Goal: Transaction & Acquisition: Book appointment/travel/reservation

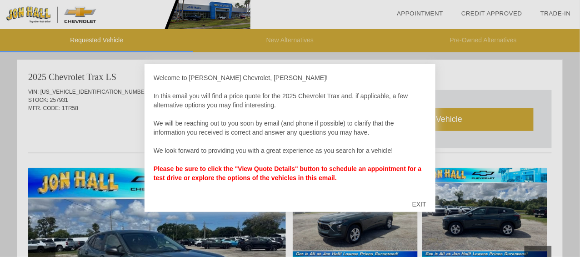
click at [418, 202] on div "EXIT" at bounding box center [419, 203] width 32 height 27
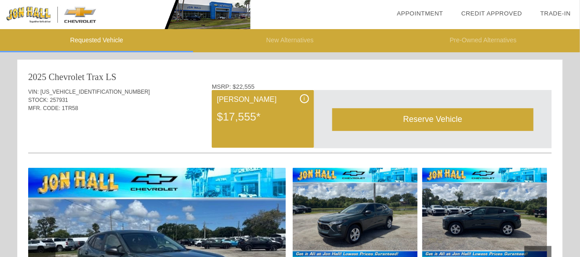
click at [120, 125] on div "VIN: [US_VEHICLE_IDENTIFICATION_NUMBER] STOCK: 257931 MFR. CODE: 1TR58" at bounding box center [290, 104] width 524 height 43
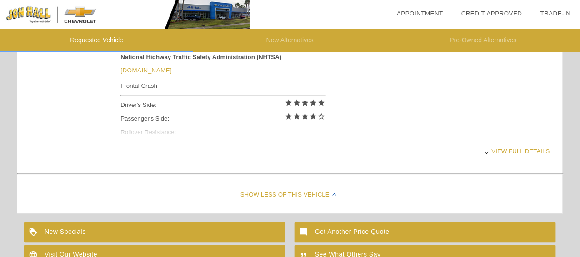
scroll to position [396, 0]
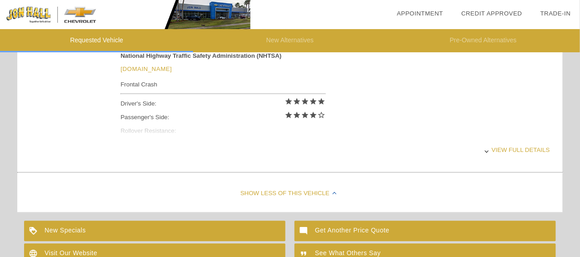
click at [510, 148] on div "View full details" at bounding box center [334, 150] width 429 height 22
click at [116, 142] on div "Safety Information National Highway Traffic Safety Administration (NHTSA) [DOMA…" at bounding box center [290, 100] width 524 height 137
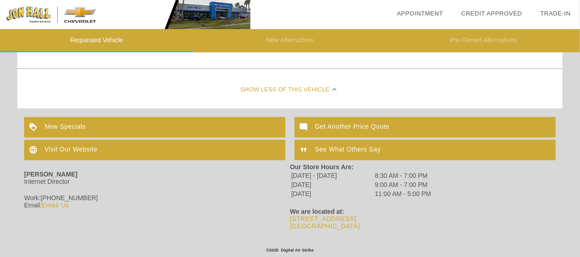
scroll to position [501, 0]
click at [125, 83] on div "Show Less of this Vehicle" at bounding box center [289, 90] width 545 height 36
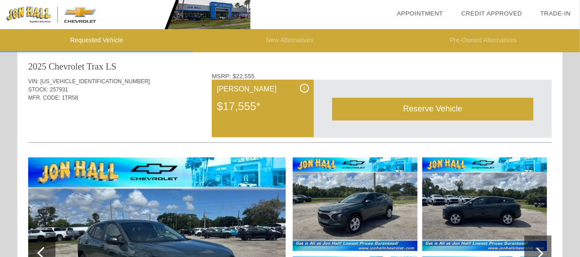
scroll to position [0, 0]
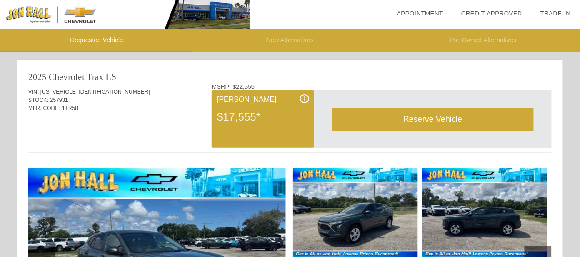
click at [304, 98] on div "i" at bounding box center [304, 98] width 9 height 9
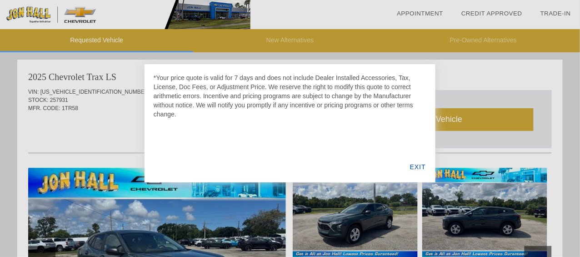
click at [417, 166] on div "EXIT" at bounding box center [417, 166] width 35 height 31
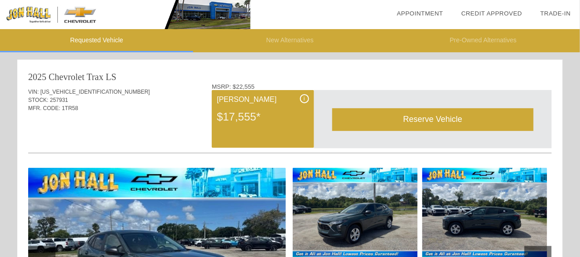
click at [416, 121] on div "Reserve Vehicle" at bounding box center [432, 119] width 201 height 22
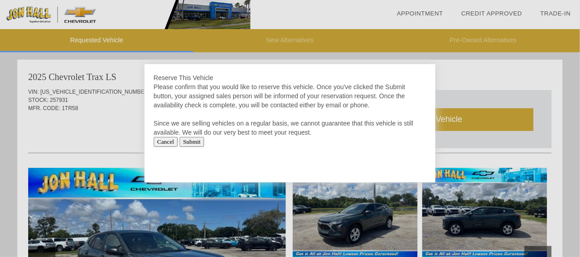
click at [77, 126] on div at bounding box center [290, 128] width 580 height 257
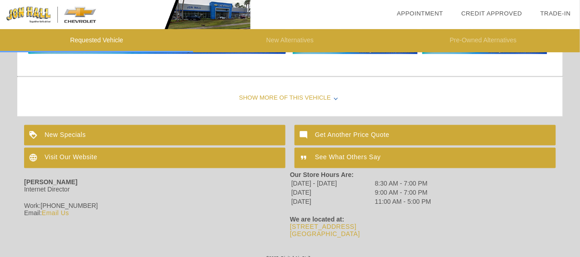
scroll to position [315, 0]
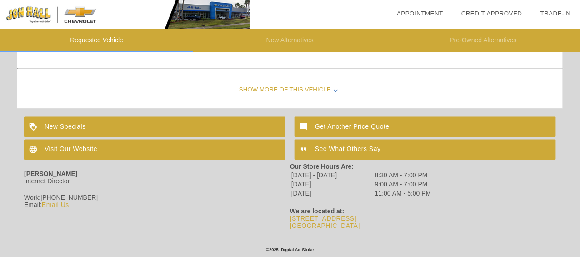
click at [244, 210] on div "[PERSON_NAME] Internet Director Work: [PHONE_NUMBER] Email: Email Us" at bounding box center [157, 196] width 266 height 66
click at [90, 122] on div "New Specials" at bounding box center [154, 127] width 261 height 20
click at [186, 189] on div "[PERSON_NAME] Internet Director" at bounding box center [157, 178] width 266 height 31
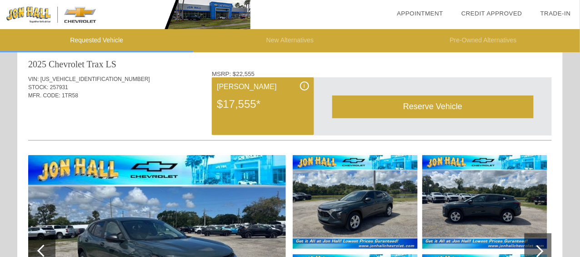
scroll to position [0, 0]
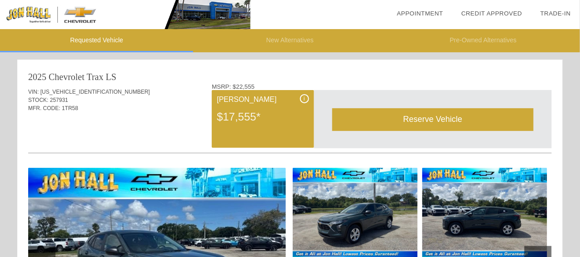
click at [443, 122] on div "Reserve Vehicle" at bounding box center [432, 119] width 201 height 22
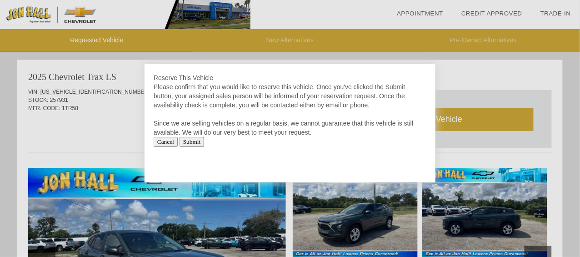
click at [197, 142] on input "Submit" at bounding box center [192, 142] width 25 height 10
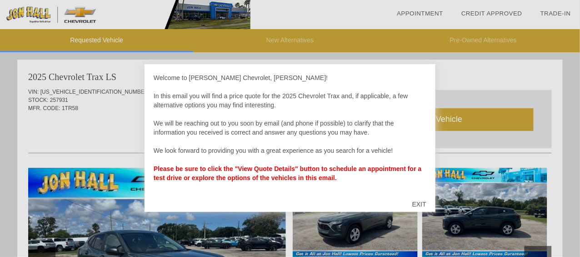
click at [70, 100] on div at bounding box center [290, 128] width 580 height 257
click at [420, 201] on div "EXIT" at bounding box center [419, 203] width 32 height 27
